Goal: Information Seeking & Learning: Get advice/opinions

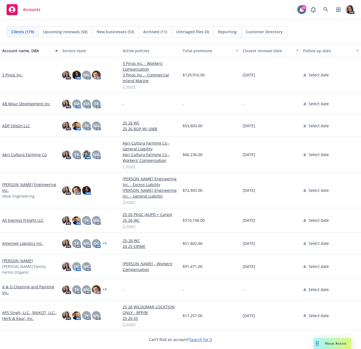
drag, startPoint x: 261, startPoint y: 292, endPoint x: 288, endPoint y: 311, distance: 33.4
click at [324, 343] on div "Nova Assist" at bounding box center [336, 343] width 30 height 5
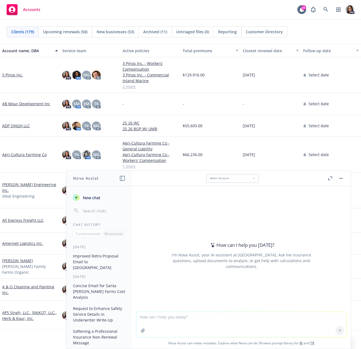
click at [141, 331] on icon "button" at bounding box center [143, 330] width 4 height 4
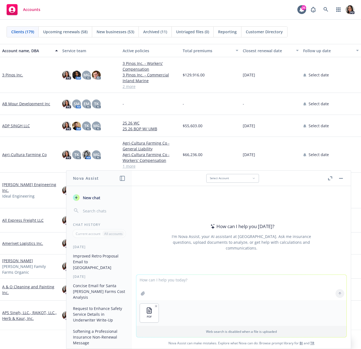
click at [247, 283] on textarea at bounding box center [241, 287] width 210 height 25
type textarea "H"
type textarea "give a quick summary email i can provide to my prospect on this comparison"
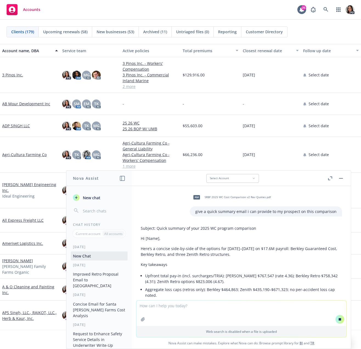
click at [275, 285] on li "Upfront total pay-in (incl. surcharges/TRIA): [PERSON_NAME] $767,547 (rate 4.36…" at bounding box center [243, 279] width 197 height 14
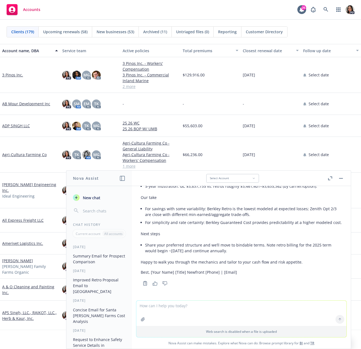
scroll to position [142, 0]
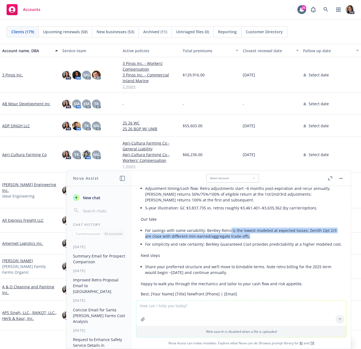
drag, startPoint x: 238, startPoint y: 230, endPoint x: 259, endPoint y: 239, distance: 22.5
click at [259, 239] on li "For savings with some variability: Berkley Retro is the lowest modeled at expec…" at bounding box center [243, 233] width 197 height 14
click at [268, 239] on li "For savings with some variability: Berkley Retro is the lowest modeled at expec…" at bounding box center [243, 233] width 197 height 14
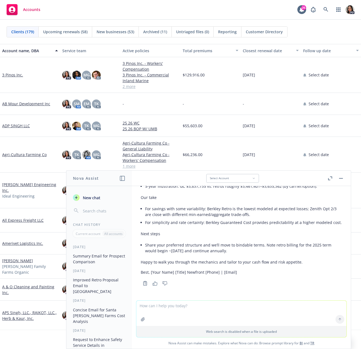
scroll to position [170, 0]
click at [187, 305] on textarea at bounding box center [241, 312] width 210 height 25
type textarea "change this into paragraph form and make the conclusion for him to share his fi…"
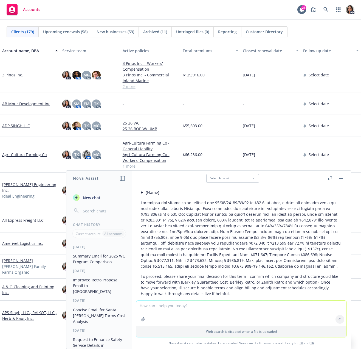
scroll to position [303, 0]
click at [239, 312] on textarea at bounding box center [241, 312] width 210 height 25
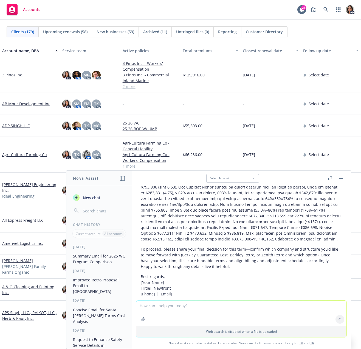
click at [199, 254] on p "To proceed, please share your final decision for this term—confirm which compan…" at bounding box center [242, 257] width 202 height 23
click at [188, 309] on textarea at bounding box center [241, 312] width 210 height 25
type textarea "make this easier to understand and help the client make an informed decision"
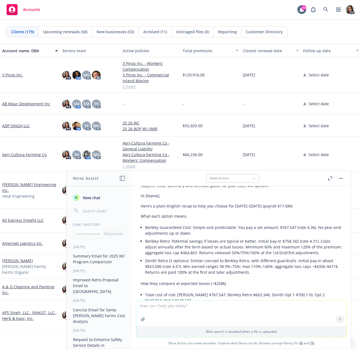
scroll to position [491, 0]
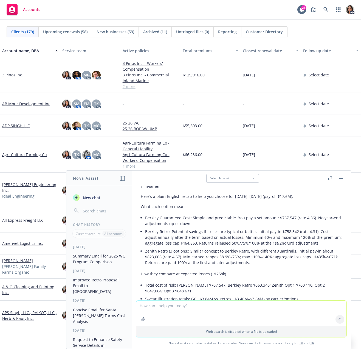
click at [282, 263] on li "Zenith Retro (3 options): Similar concept to Berkley Retro, with different guar…" at bounding box center [243, 256] width 197 height 19
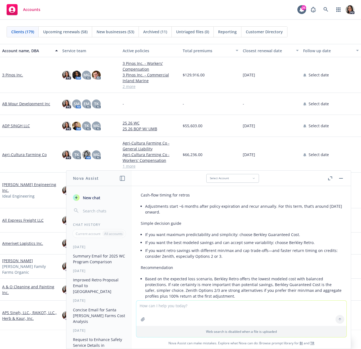
scroll to position [629, 0]
